Goal: Task Accomplishment & Management: Manage account settings

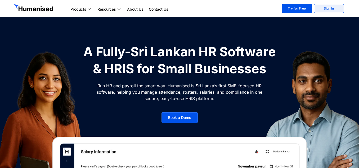
click at [332, 9] on link "Sign In" at bounding box center [329, 8] width 30 height 9
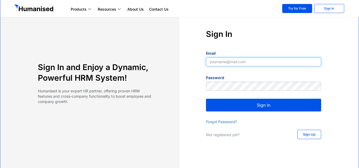
click at [229, 63] on input "Email" at bounding box center [263, 61] width 115 height 9
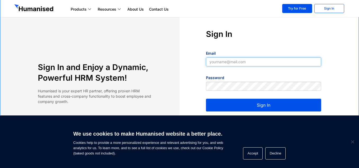
type input "rifraz@teamcollaboro.com"
click at [258, 102] on button "Sign In" at bounding box center [263, 104] width 115 height 13
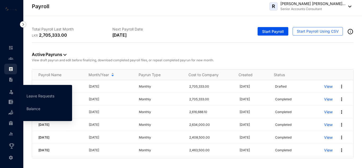
click at [15, 90] on div "Leave" at bounding box center [10, 91] width 13 height 12
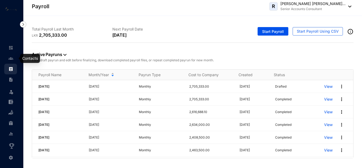
click at [11, 57] on img at bounding box center [10, 58] width 5 height 5
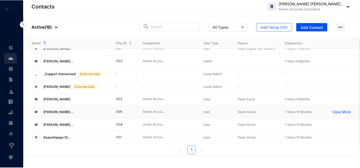
scroll to position [111, 0]
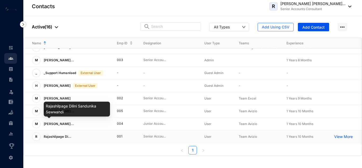
click at [63, 134] on span "Rajashilpage Di..." at bounding box center [58, 136] width 28 height 4
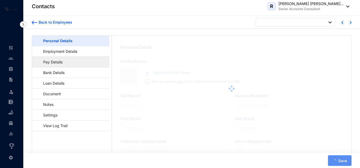
type input "Rajashilpage Dilini Sandunika Sewwandi"
type input "R D S Sewwandi"
type input "Dilini"
type input "946810126V"
type input "Sri Lankan"
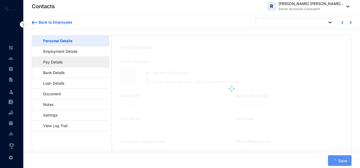
type input "0776758244"
type input "No. 63, Batekaththara, Piliyandala."
type input "U Priyantha"
type input "Father"
type input "0773145233"
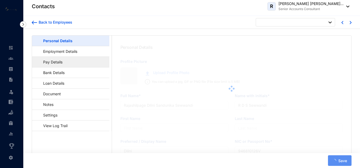
type input "1994-06-29"
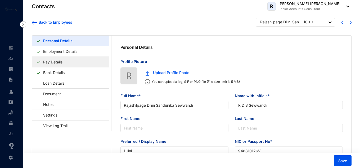
click at [62, 63] on link "Pay Details" at bounding box center [53, 61] width 24 height 11
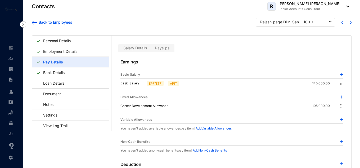
click at [159, 49] on span "Payslips" at bounding box center [162, 48] width 14 height 4
click at [151, 49] on input "Payslips" at bounding box center [151, 49] width 0 height 0
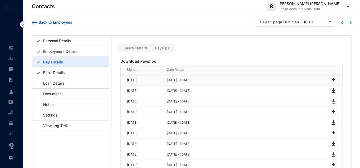
click at [332, 79] on img at bounding box center [333, 80] width 6 height 6
click at [138, 48] on span "Salary Details" at bounding box center [135, 48] width 24 height 4
click at [119, 49] on input "Salary Details" at bounding box center [119, 49] width 0 height 0
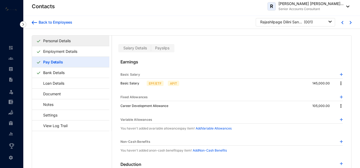
click at [69, 43] on link "Personal Details" at bounding box center [57, 40] width 32 height 11
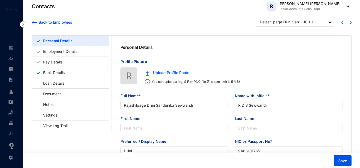
type input "1994-06-29"
click at [224, 53] on div "Personal Details" at bounding box center [232, 46] width 240 height 23
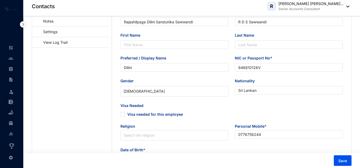
scroll to position [79, 0]
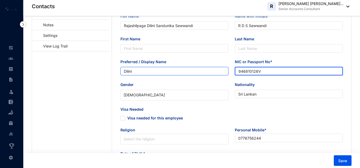
drag, startPoint x: 271, startPoint y: 68, endPoint x: 206, endPoint y: 72, distance: 64.7
click at [206, 72] on div "Preferred / Display Name Dilini NIC or Passport No* 946810126V" at bounding box center [231, 70] width 229 height 23
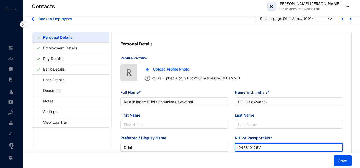
scroll to position [0, 0]
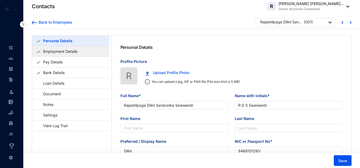
click at [74, 52] on link "Employment Details" at bounding box center [60, 51] width 38 height 11
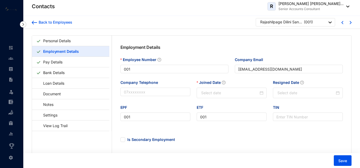
type input "2023-12-01"
click at [52, 41] on link "Personal Details" at bounding box center [57, 40] width 32 height 11
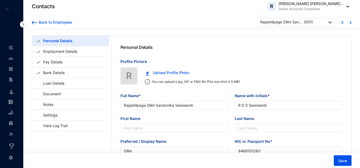
type input "1994-06-29"
click at [59, 73] on link "Bank Details" at bounding box center [54, 72] width 26 height 11
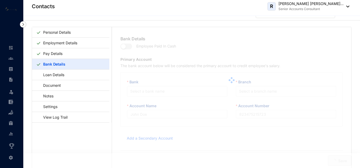
scroll to position [13, 0]
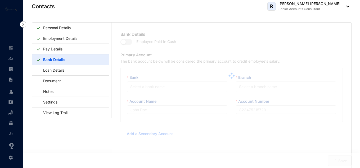
type input "R D S Sewwandi"
type input "8770044562"
type input "dilinisandunika629@gmail.com"
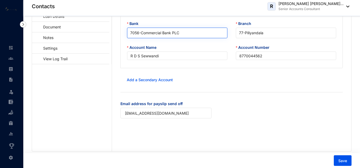
scroll to position [57, 0]
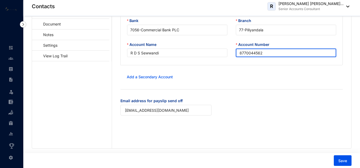
drag, startPoint x: 269, startPoint y: 53, endPoint x: 184, endPoint y: 59, distance: 85.2
click at [184, 59] on div "Account Name R D S Sewwandi Account Number 8770044562" at bounding box center [232, 53] width 218 height 22
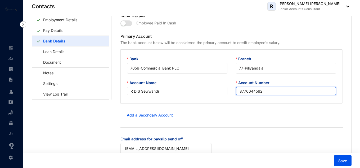
scroll to position [0, 0]
